Goal: Task Accomplishment & Management: Manage account settings

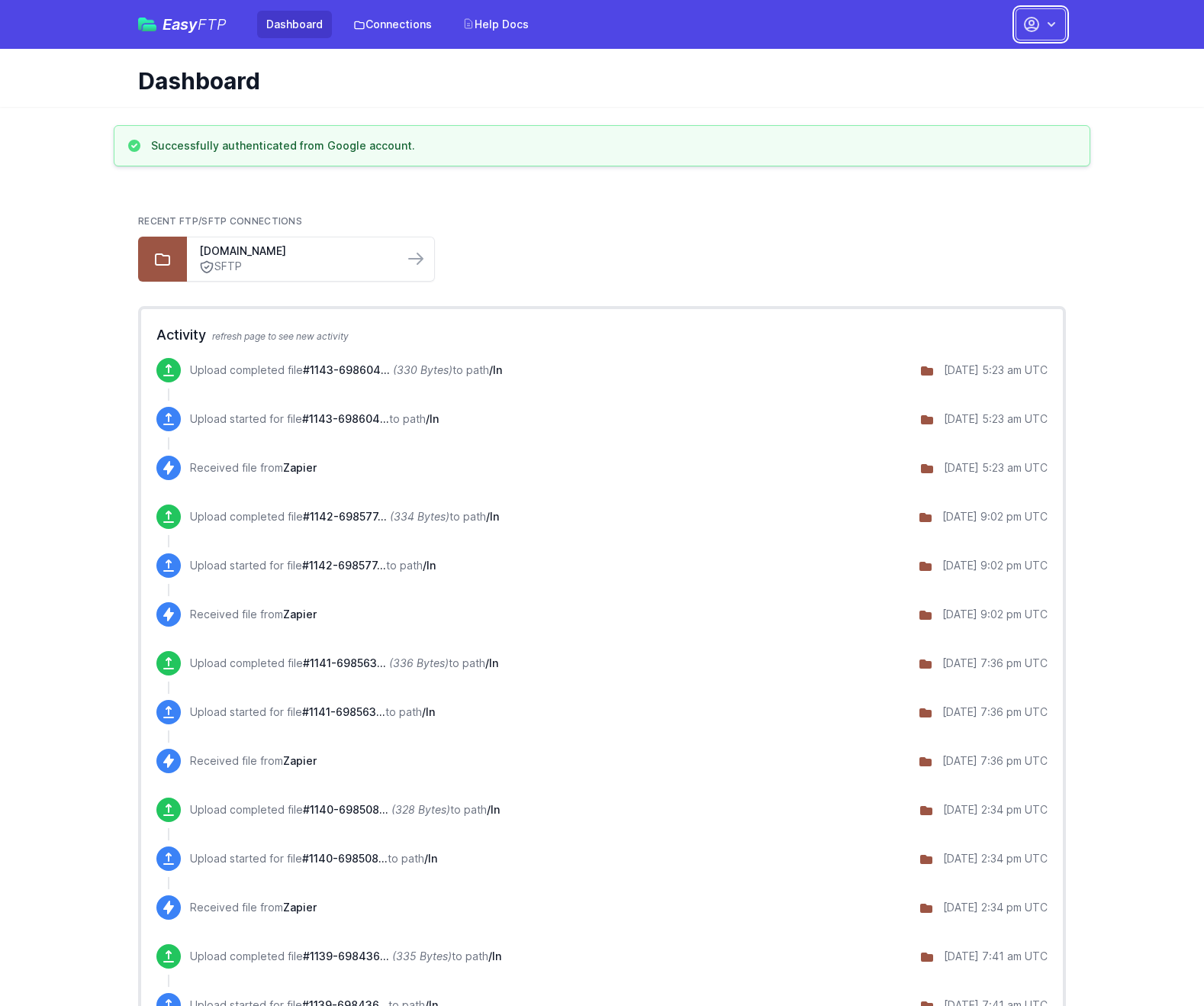
click at [1036, 22] on icon "button" at bounding box center [1032, 24] width 19 height 19
click at [966, 61] on link "Account Settings" at bounding box center [992, 63] width 146 height 27
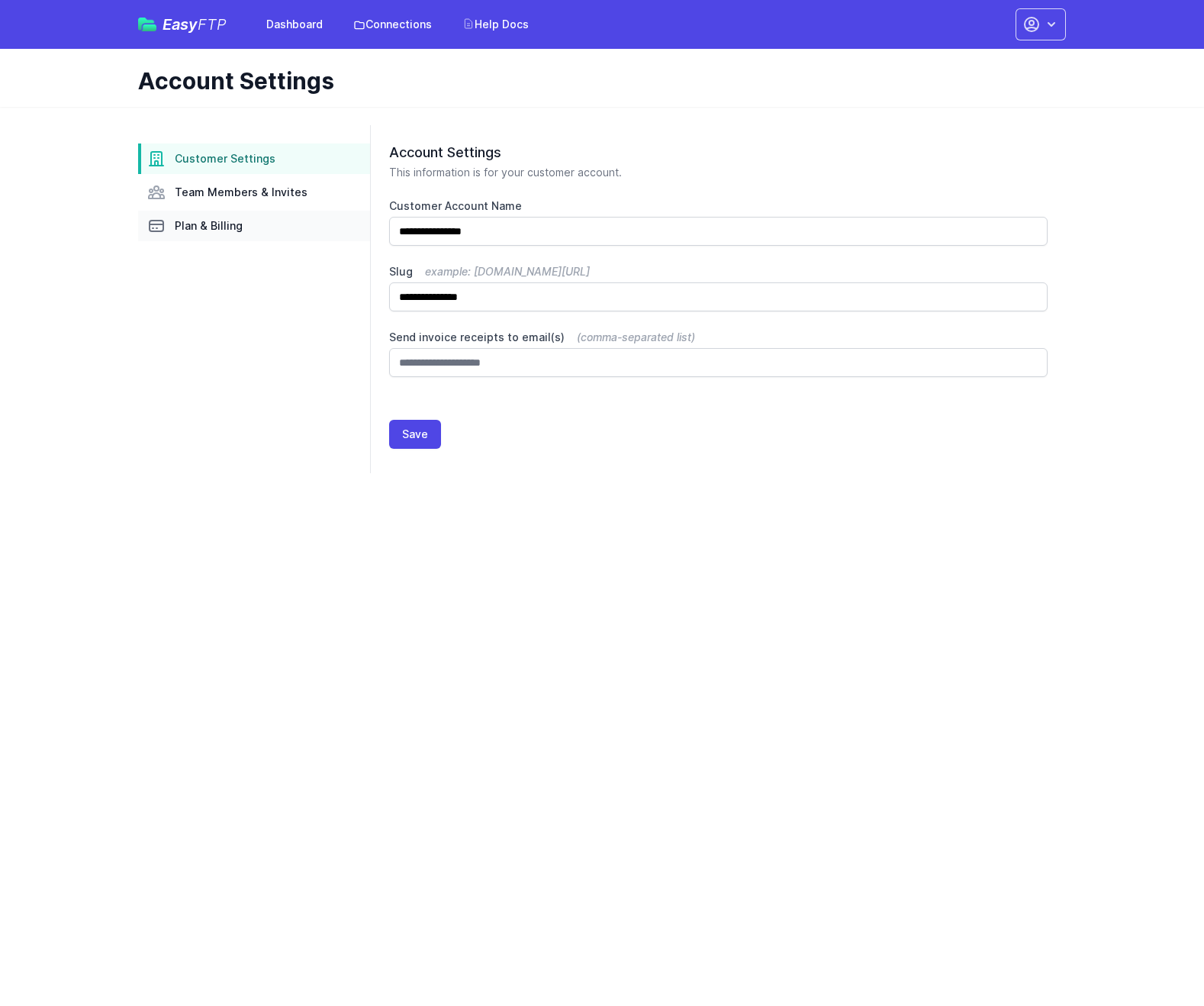
click at [255, 220] on link "Plan & Billing" at bounding box center [254, 226] width 232 height 31
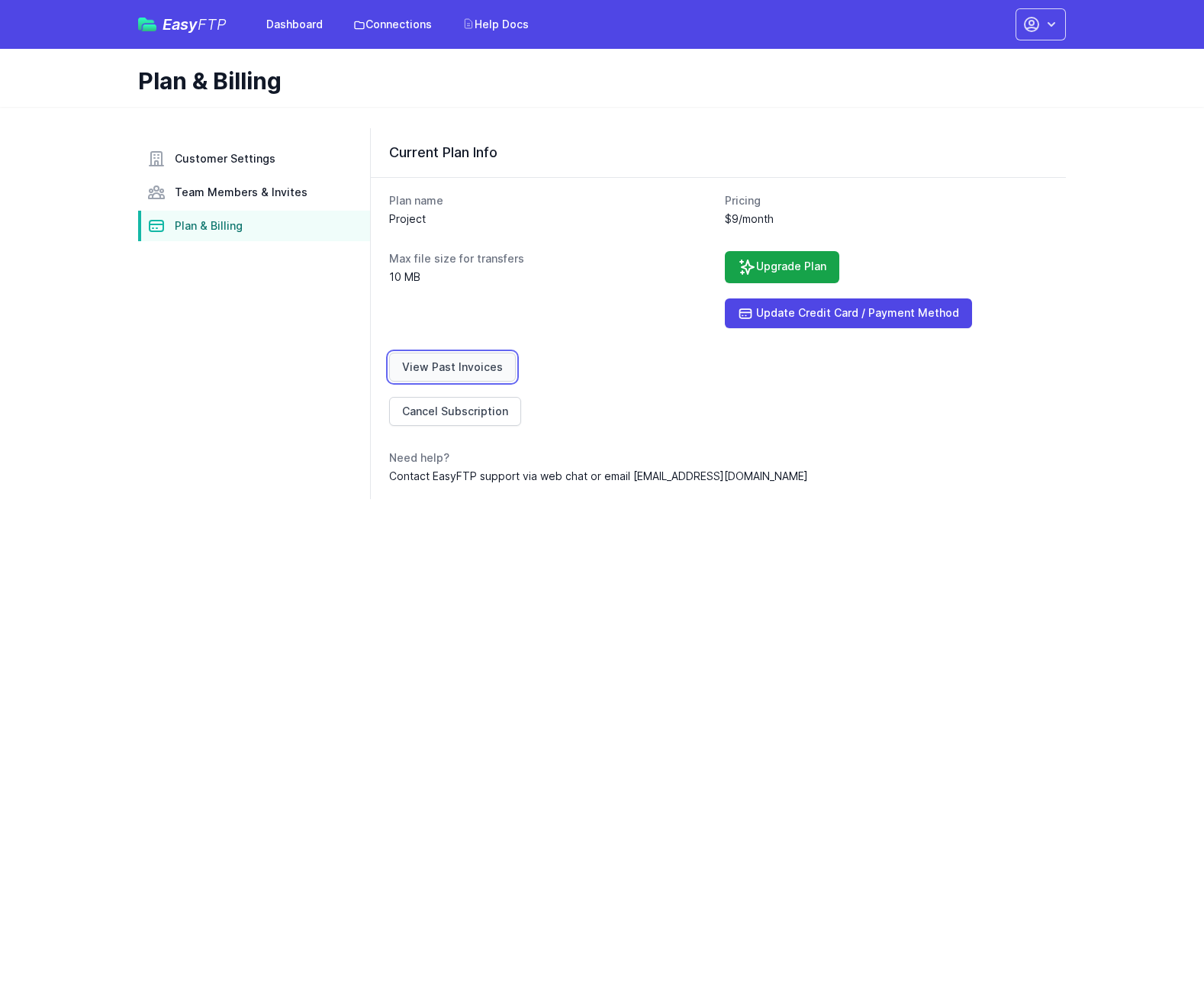
click at [467, 358] on link "View Past Invoices" at bounding box center [453, 367] width 127 height 29
